Goal: Information Seeking & Learning: Compare options

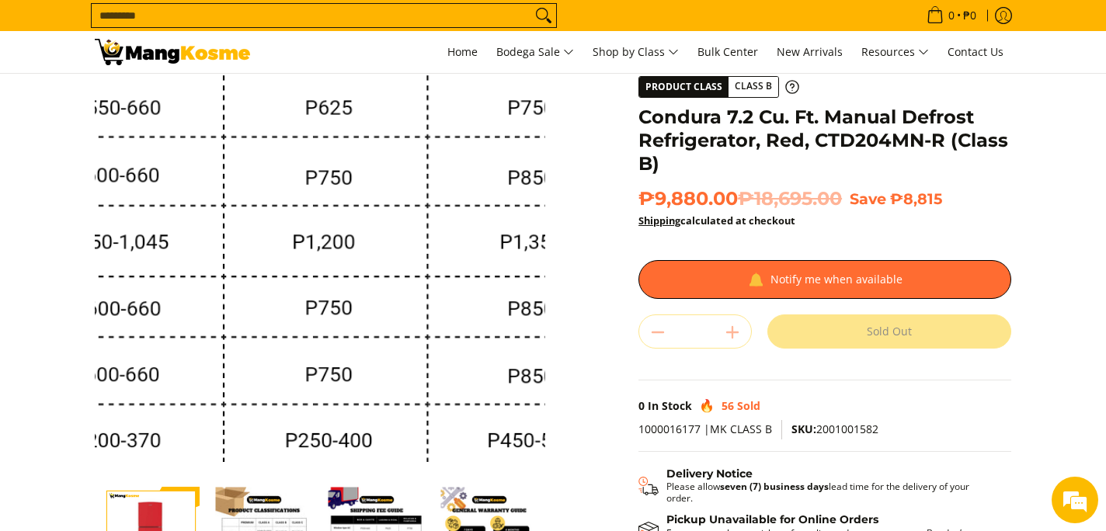
scroll to position [86, 0]
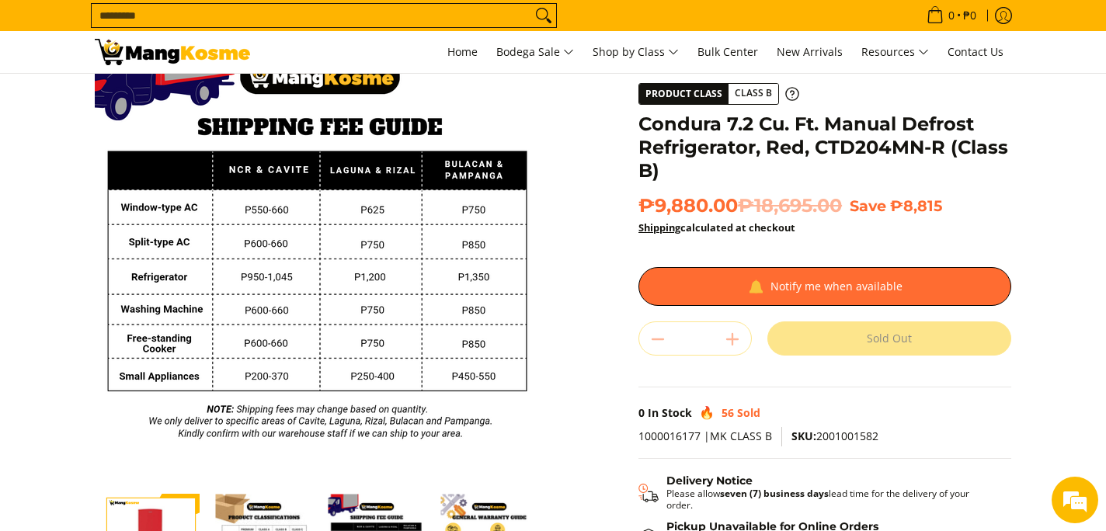
click at [656, 391] on div "**********" at bounding box center [824, 323] width 373 height 609
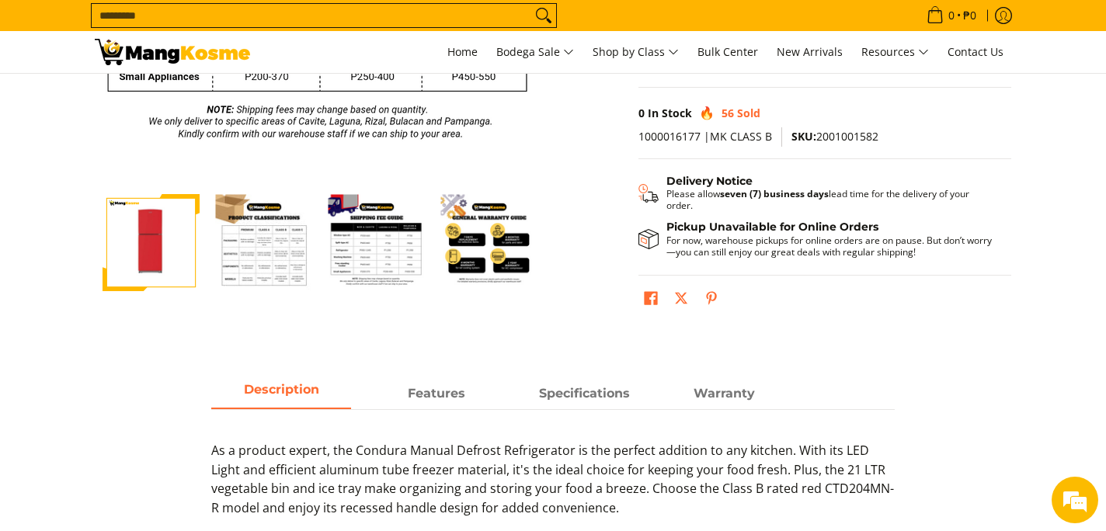
scroll to position [391, 0]
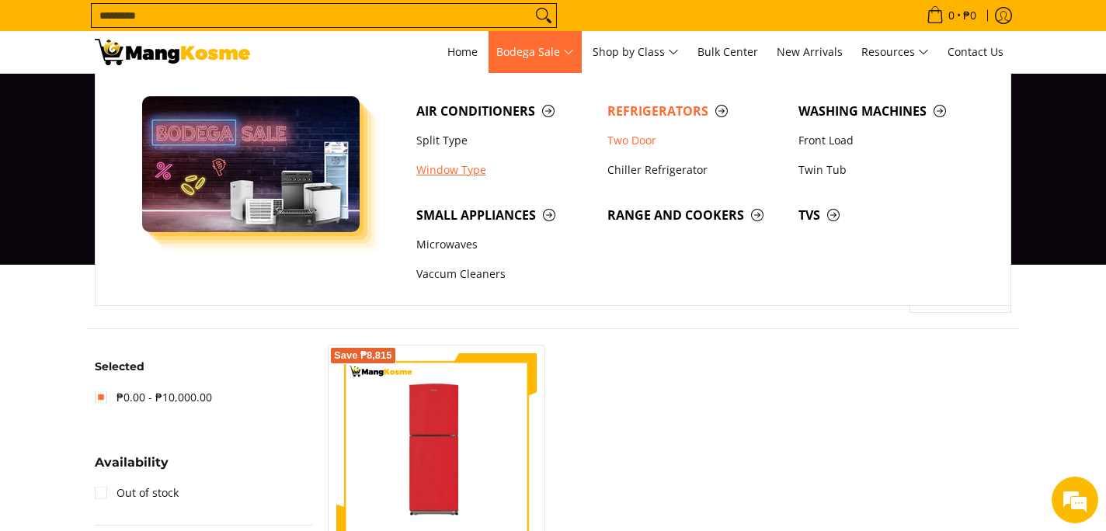
click at [464, 163] on link "Window Type" at bounding box center [503, 170] width 191 height 30
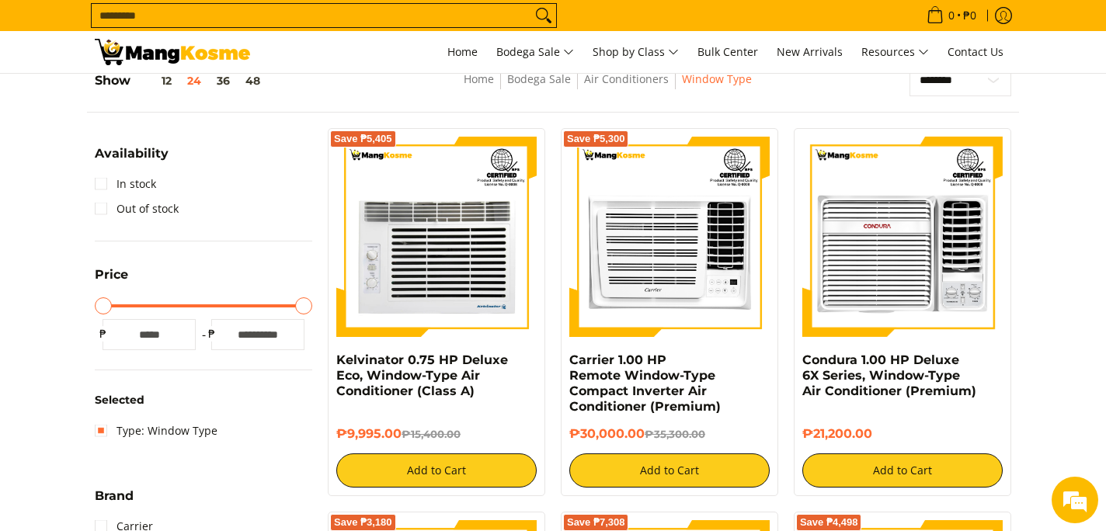
scroll to position [242, 0]
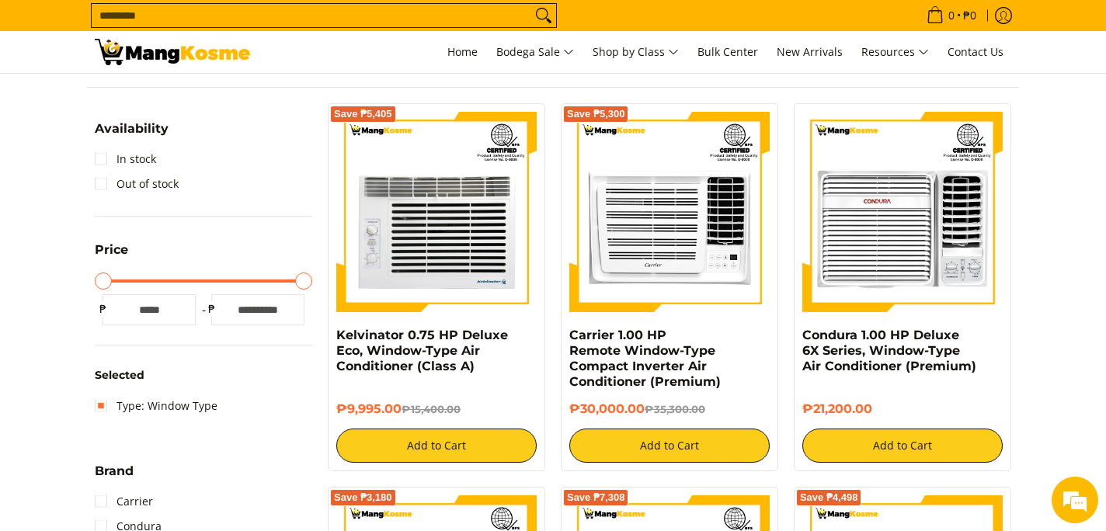
click at [266, 309] on input "*****" at bounding box center [257, 309] width 93 height 31
type input "*****"
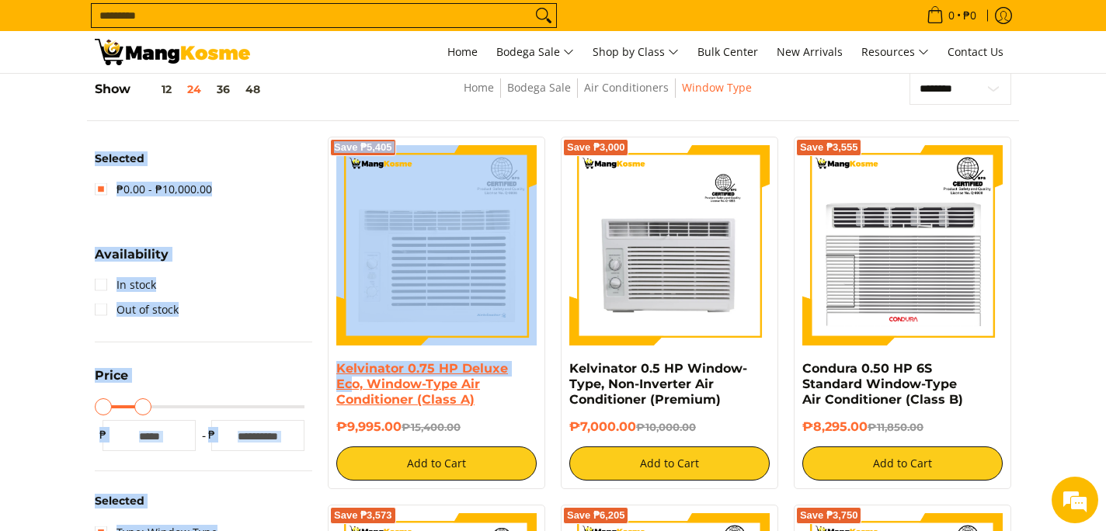
scroll to position [207, 0]
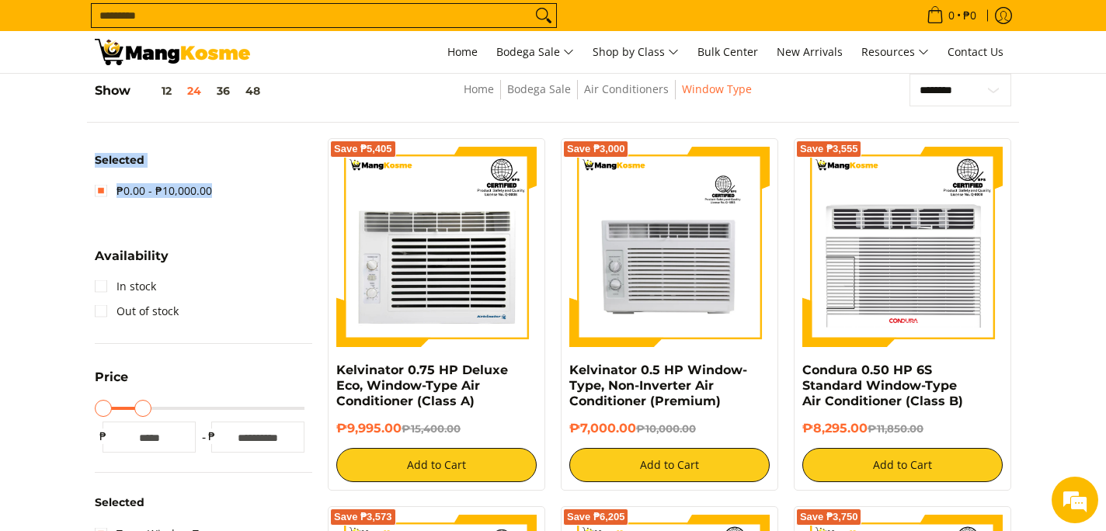
drag, startPoint x: 266, startPoint y: 309, endPoint x: 211, endPoint y: 224, distance: 100.6
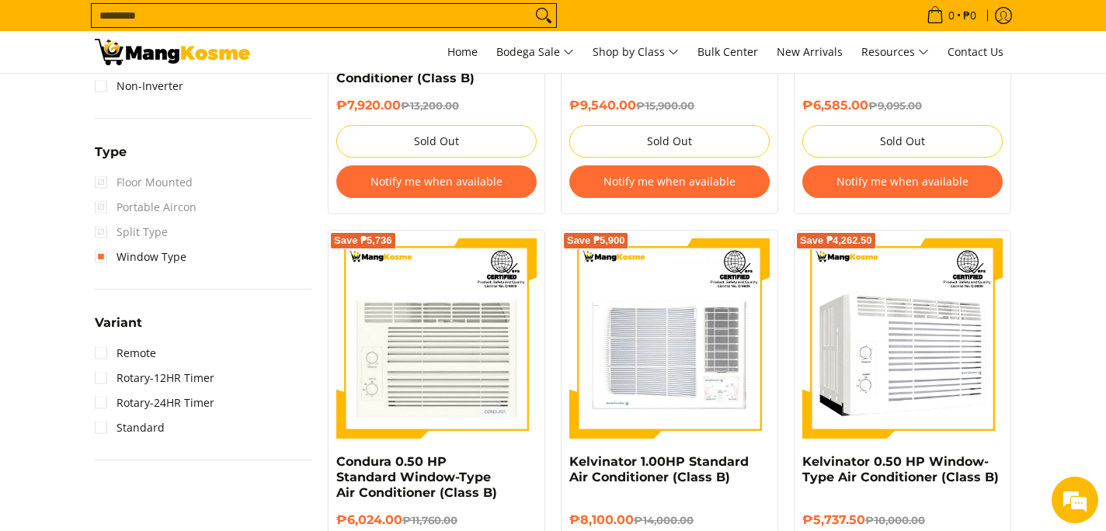
scroll to position [1279, 0]
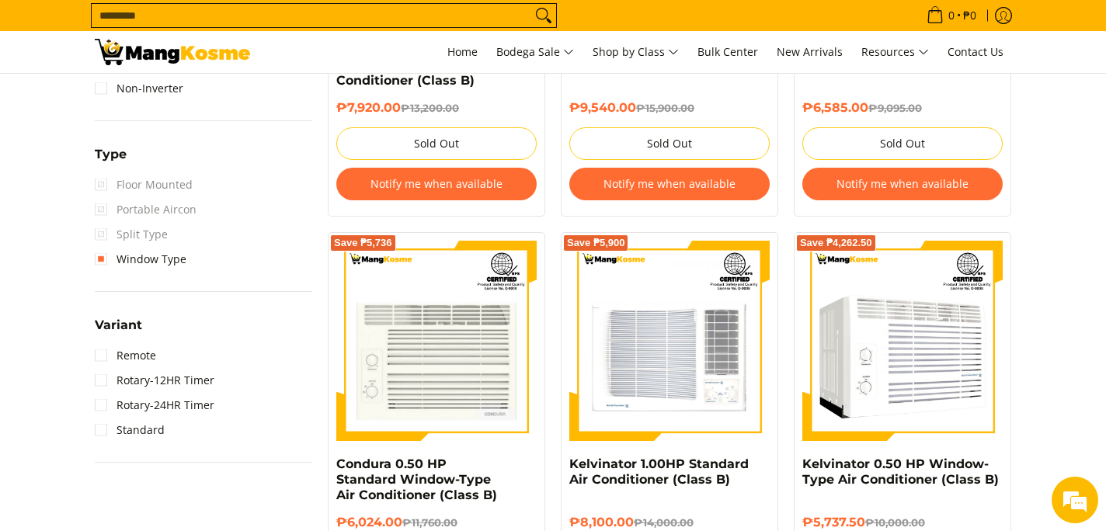
click at [679, 332] on img at bounding box center [669, 341] width 200 height 200
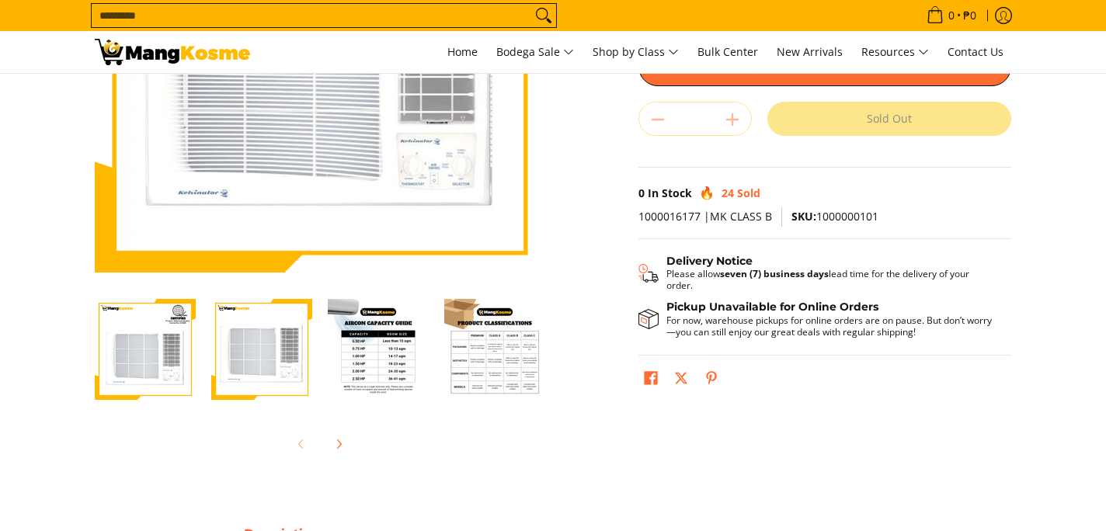
scroll to position [283, 0]
click at [381, 341] on img "Kelvinator 1.00HP Standard Air Conditioner (Class B)-3" at bounding box center [378, 349] width 101 height 101
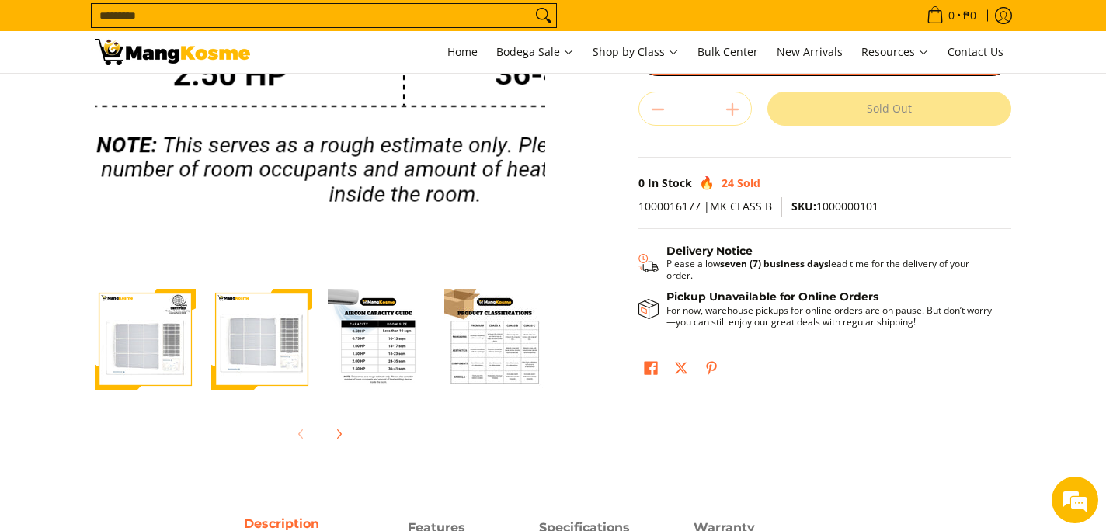
scroll to position [284, 0]
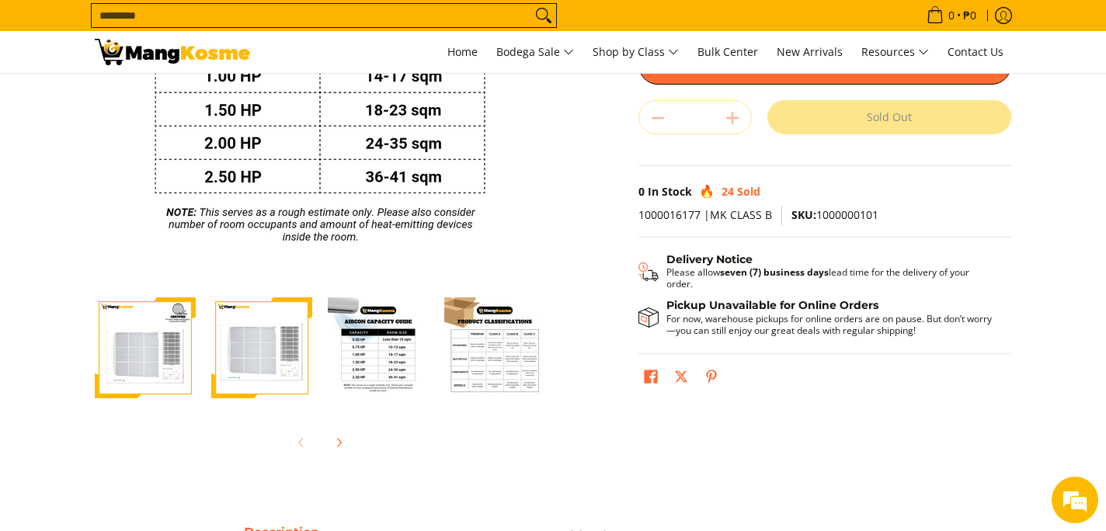
click at [393, 360] on img "Kelvinator 1.00HP Standard Air Conditioner (Class B)-3" at bounding box center [378, 347] width 101 height 101
click at [391, 356] on img "Kelvinator 1.00HP Standard Air Conditioner (Class B)-3" at bounding box center [378, 347] width 101 height 101
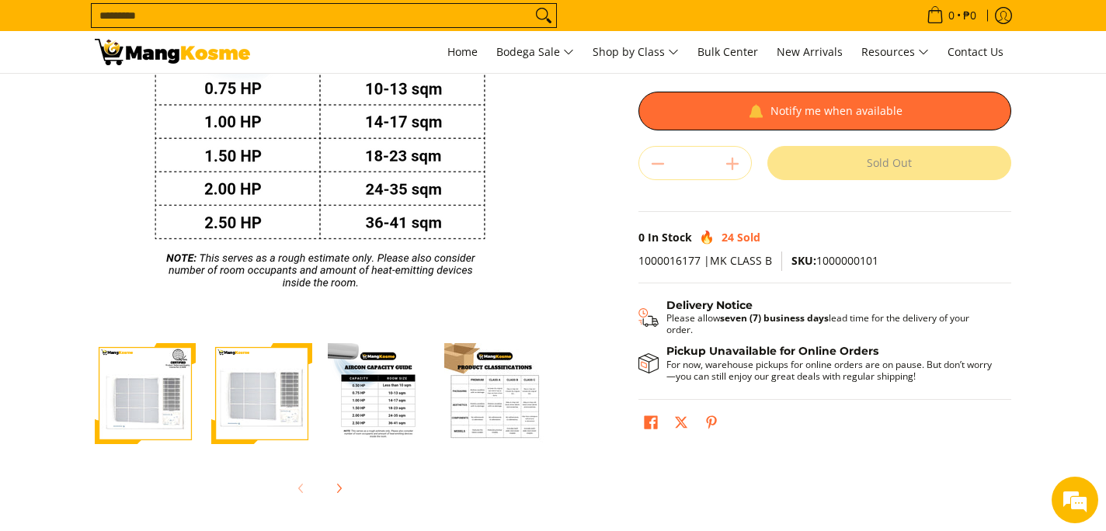
scroll to position [213, 0]
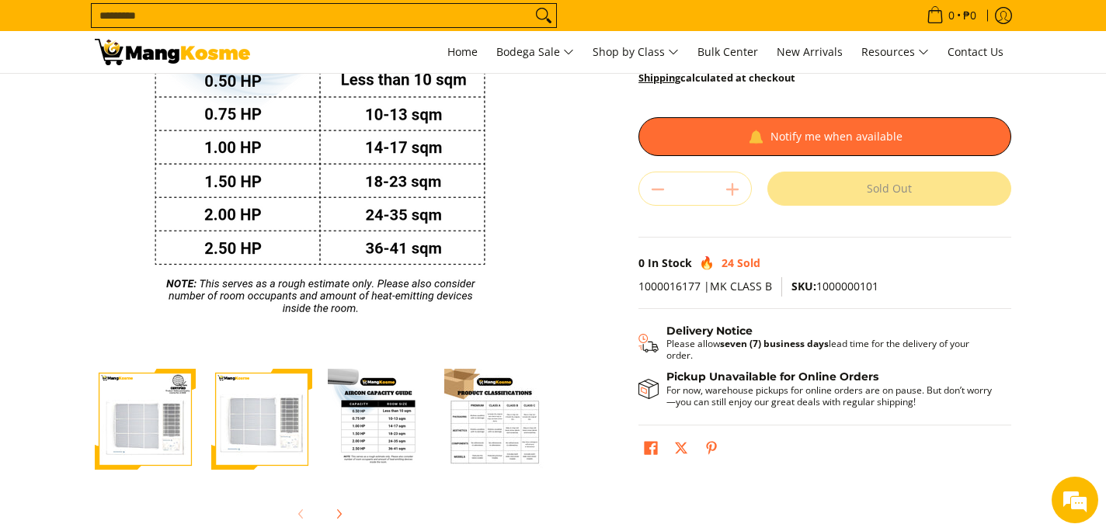
click at [402, 426] on img "Kelvinator 1.00HP Standard Air Conditioner (Class B)-3" at bounding box center [378, 419] width 101 height 101
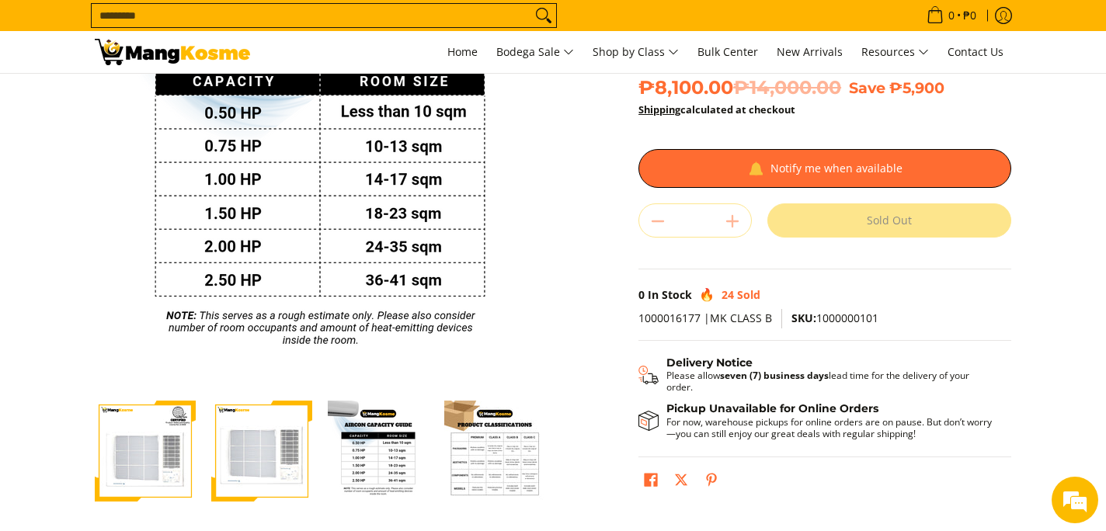
scroll to position [179, 0]
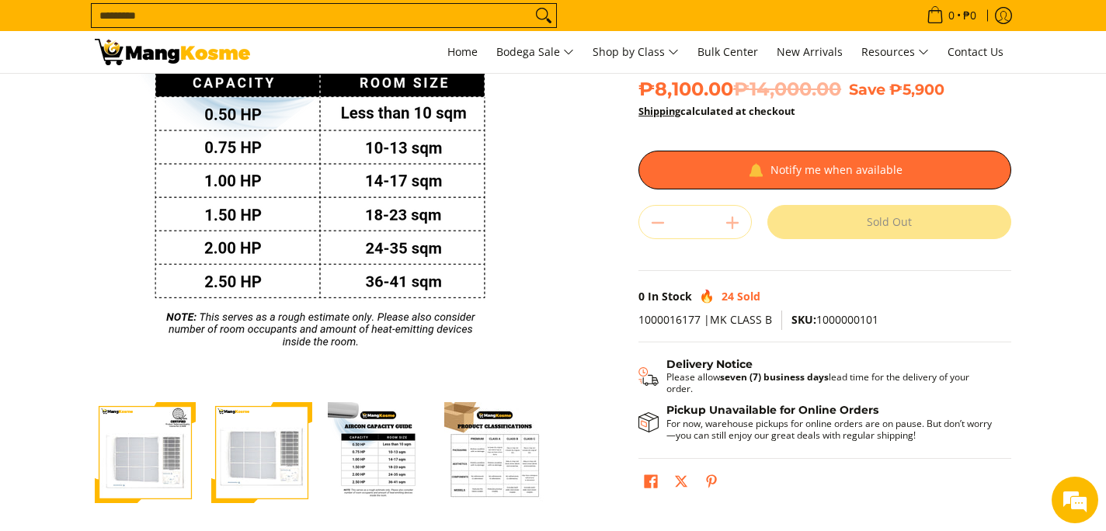
click at [489, 469] on img "Kelvinator 1.00HP Standard Air Conditioner (Class B)-4" at bounding box center [494, 452] width 101 height 101
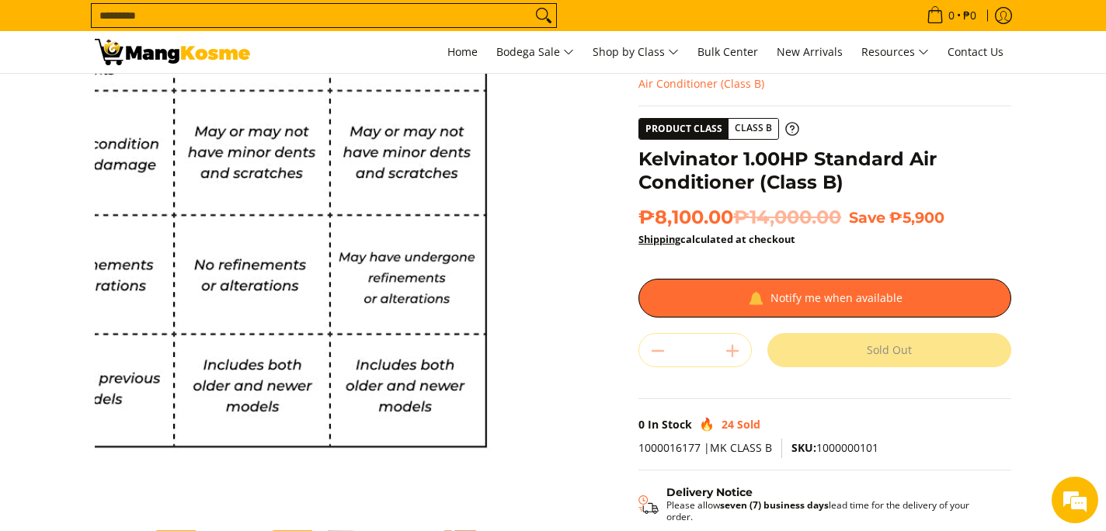
scroll to position [50, 0]
